Goal: Navigation & Orientation: Find specific page/section

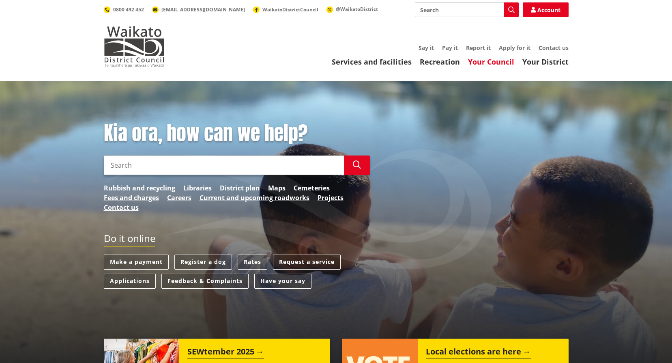
click at [497, 60] on link "Your Council" at bounding box center [491, 62] width 46 height 10
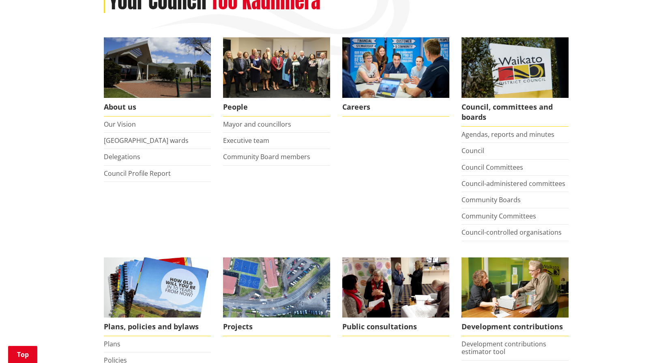
scroll to position [131, 0]
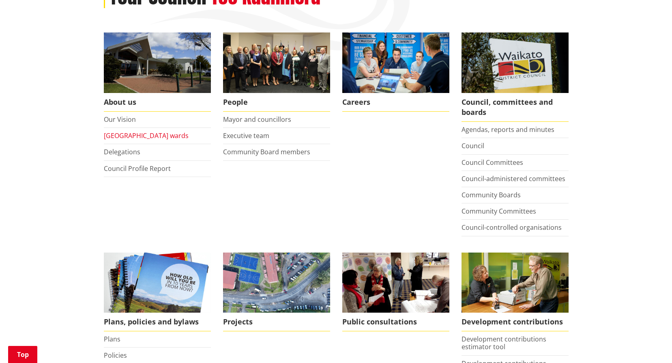
click at [159, 135] on link "Waikato district wards" at bounding box center [146, 135] width 85 height 9
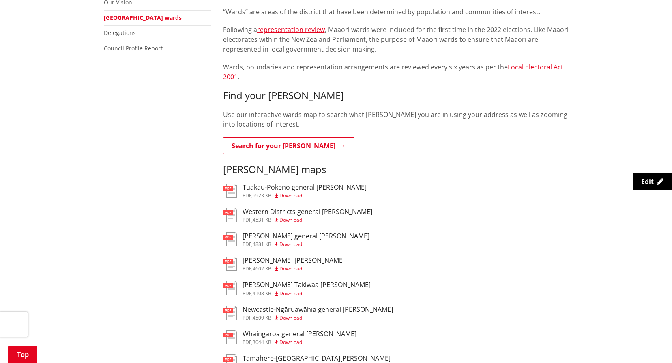
scroll to position [245, 0]
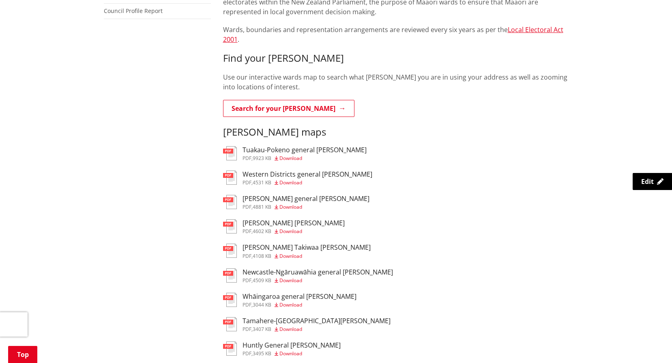
click at [302, 219] on h3 "Tai Raro Takiwaa Maaori Ward" at bounding box center [294, 223] width 102 height 8
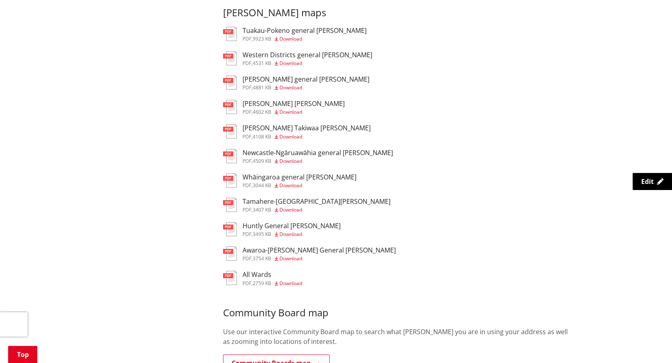
scroll to position [428, 0]
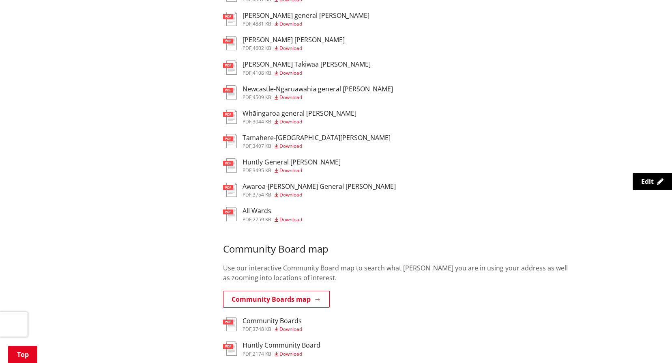
click at [289, 216] on span "Download" at bounding box center [290, 219] width 23 height 7
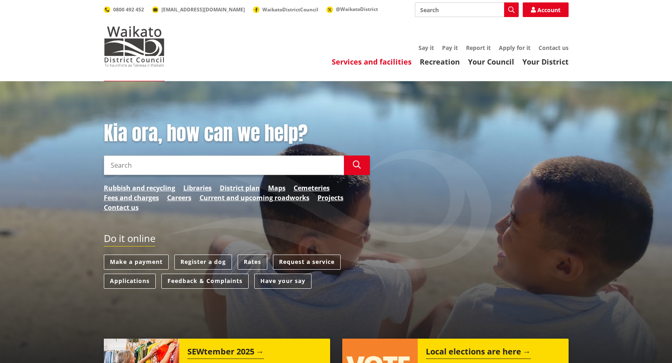
click at [389, 60] on link "Services and facilities" at bounding box center [372, 62] width 80 height 10
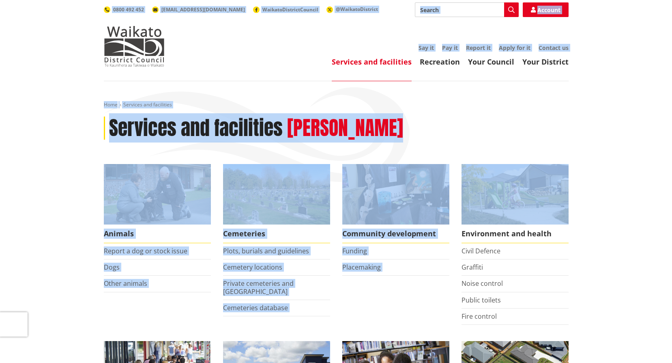
drag, startPoint x: 671, startPoint y: 58, endPoint x: 679, endPoint y: 170, distance: 111.8
drag, startPoint x: 678, startPoint y: 170, endPoint x: 655, endPoint y: 161, distance: 23.9
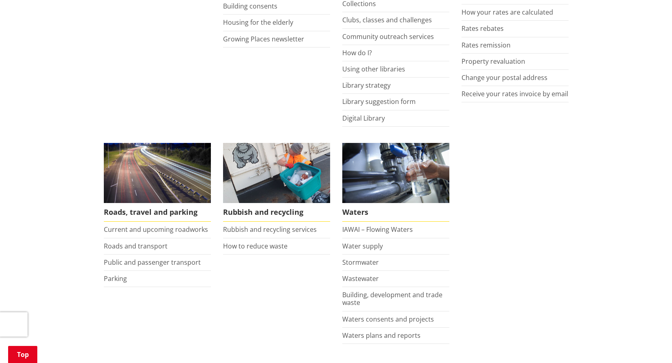
scroll to position [467, 0]
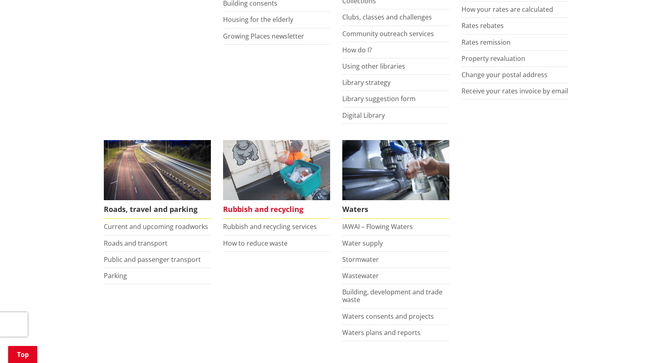
click at [292, 213] on span "Rubbish and recycling" at bounding box center [276, 209] width 107 height 19
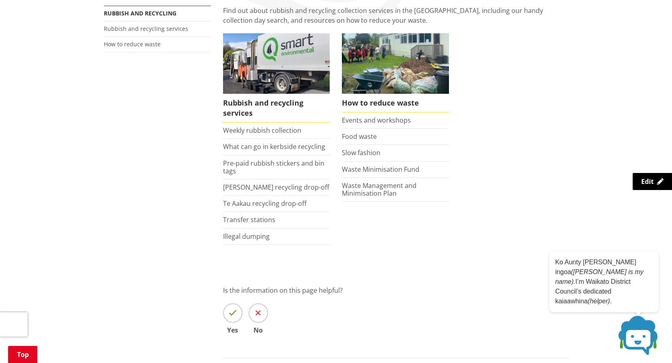
scroll to position [154, 0]
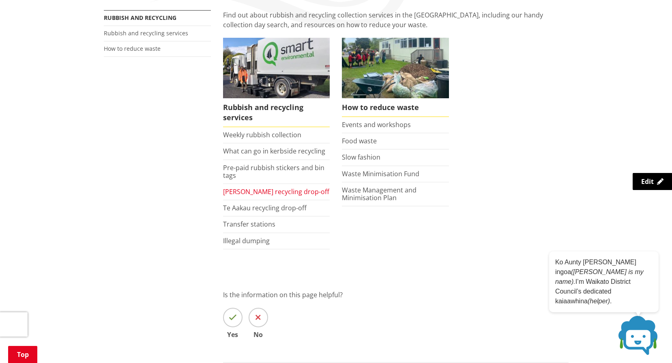
click at [288, 194] on link "[PERSON_NAME] recycling drop-off" at bounding box center [276, 191] width 106 height 9
